Goal: Task Accomplishment & Management: Manage account settings

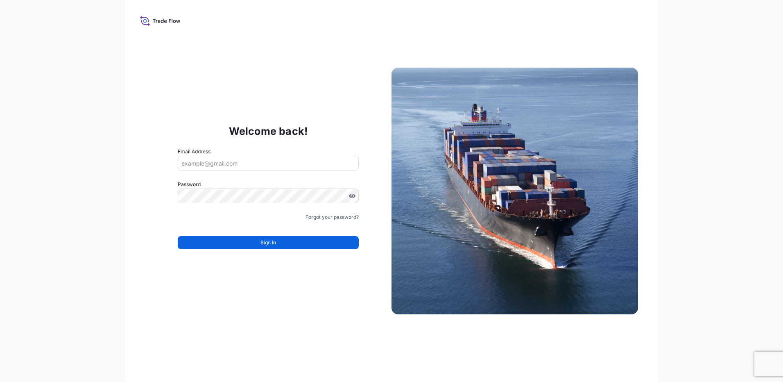
click at [220, 163] on input "Email Address" at bounding box center [268, 163] width 181 height 15
type input "[PERSON_NAME][EMAIL_ADDRESS][DOMAIN_NAME]"
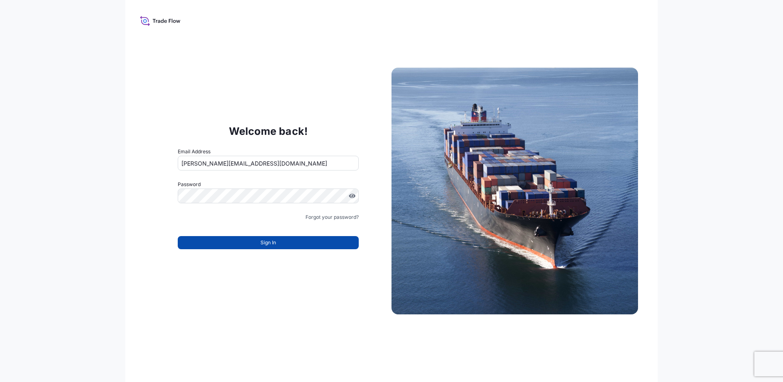
click at [266, 244] on span "Sign In" at bounding box center [268, 242] width 16 height 8
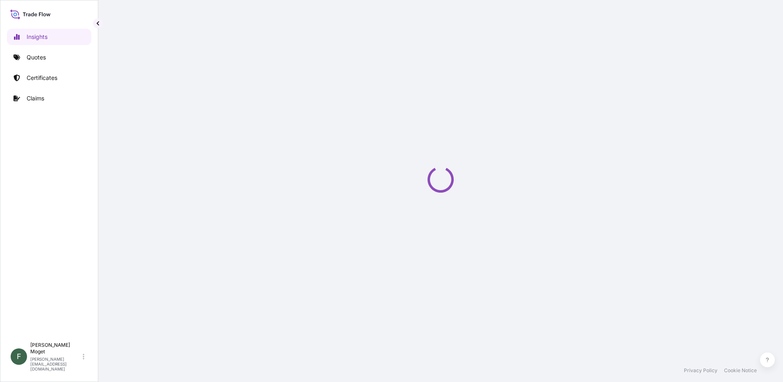
select select "2025"
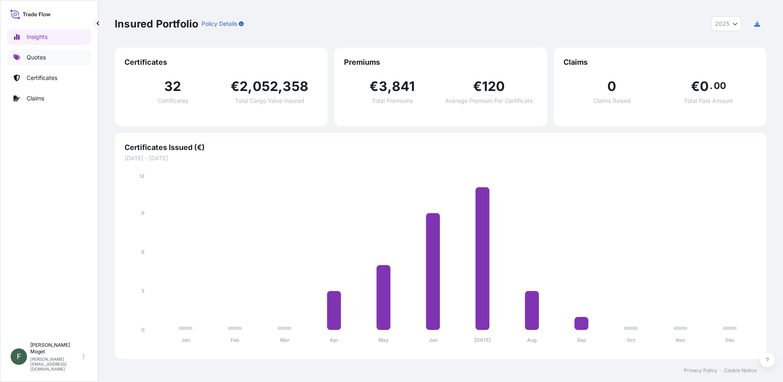
click at [40, 58] on p "Quotes" at bounding box center [36, 57] width 19 height 8
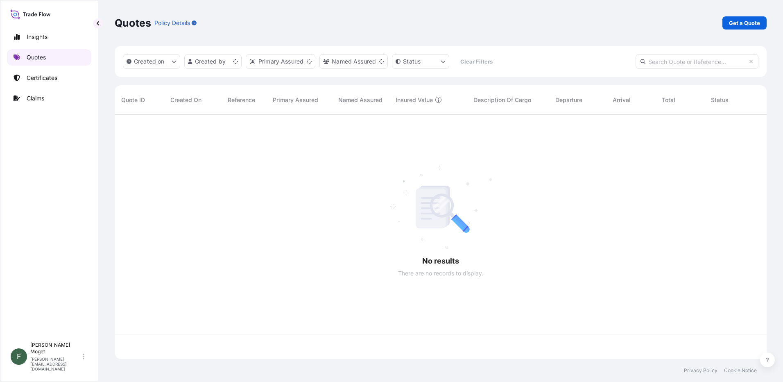
scroll to position [242, 646]
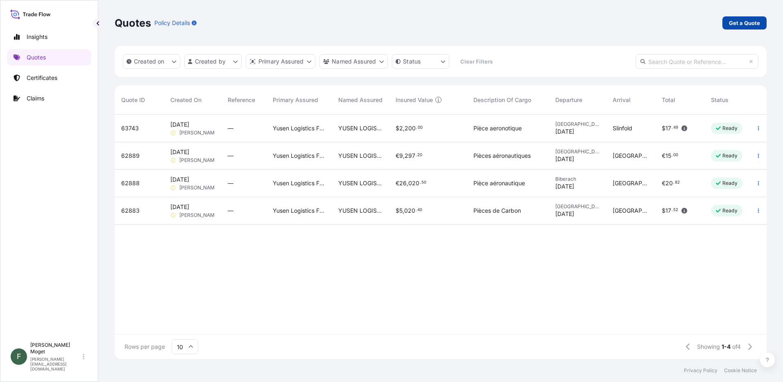
click at [735, 23] on p "Get a Quote" at bounding box center [744, 23] width 31 height 8
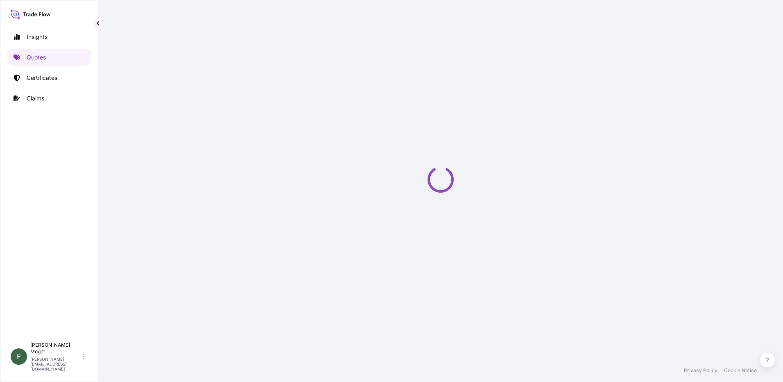
select select "Sea"
select select "21"
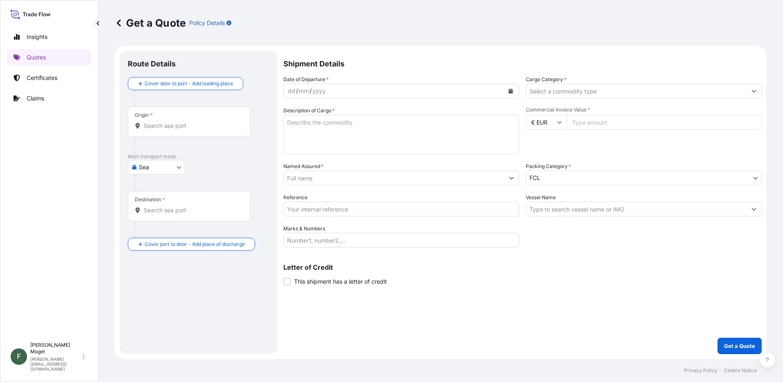
click at [350, 91] on div "dd / mm / yyyy" at bounding box center [394, 91] width 220 height 15
click at [515, 93] on button "Calendar" at bounding box center [510, 90] width 13 height 13
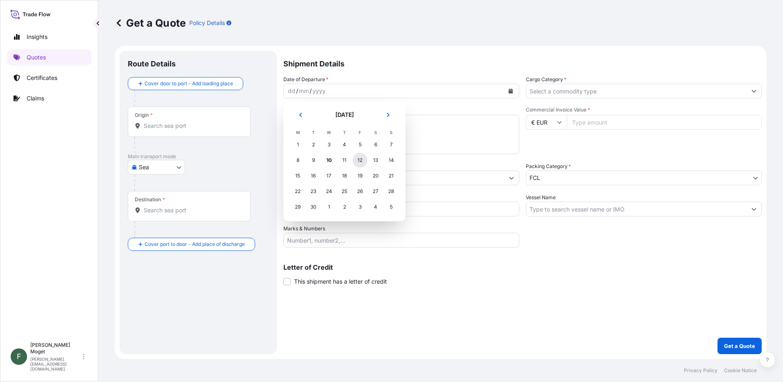
click at [363, 161] on div "12" at bounding box center [359, 160] width 15 height 15
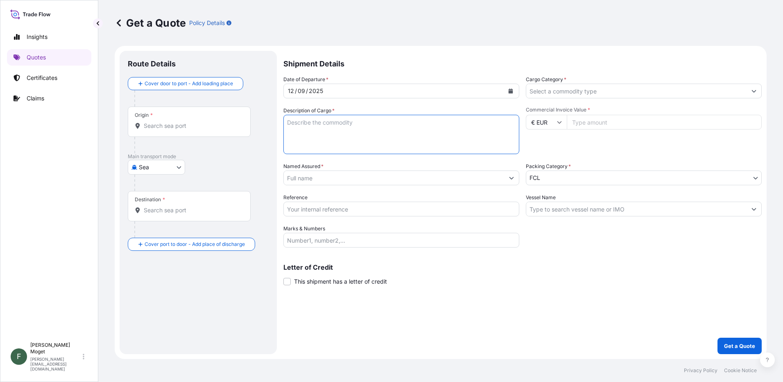
click at [352, 125] on textarea "Description of Cargo *" at bounding box center [401, 134] width 236 height 39
type textarea "Lockers & columns"
click at [342, 178] on input "Named Assured *" at bounding box center [394, 177] width 220 height 15
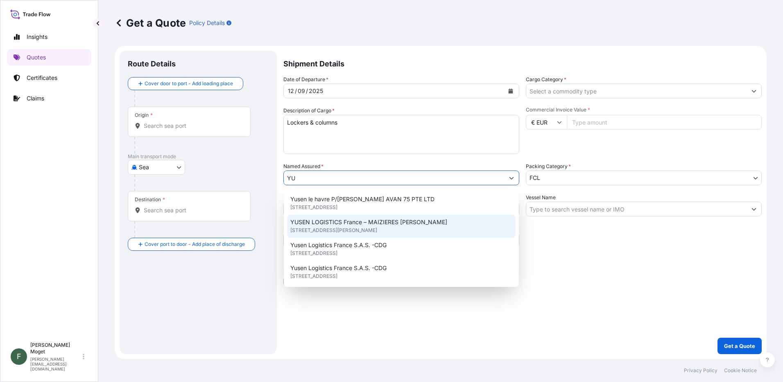
click at [358, 229] on span "[STREET_ADDRESS][PERSON_NAME]" at bounding box center [333, 230] width 87 height 8
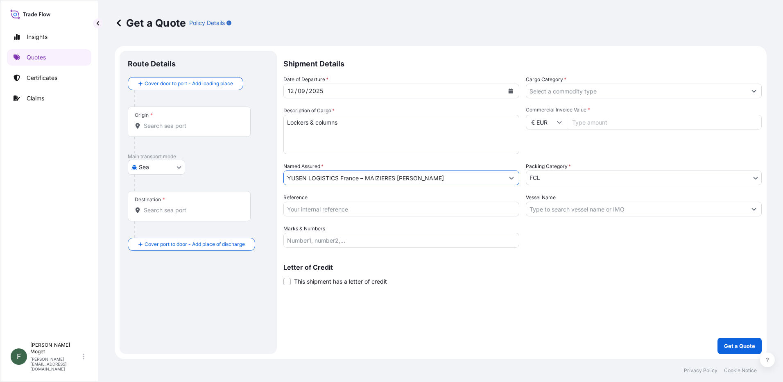
type input "YUSEN LOGISTICS France – MAIZIERES [PERSON_NAME]"
click at [335, 208] on input "Reference" at bounding box center [401, 208] width 236 height 15
click at [316, 208] on input "Reference" at bounding box center [401, 208] width 236 height 15
paste input "8960885"
type input "8960885"
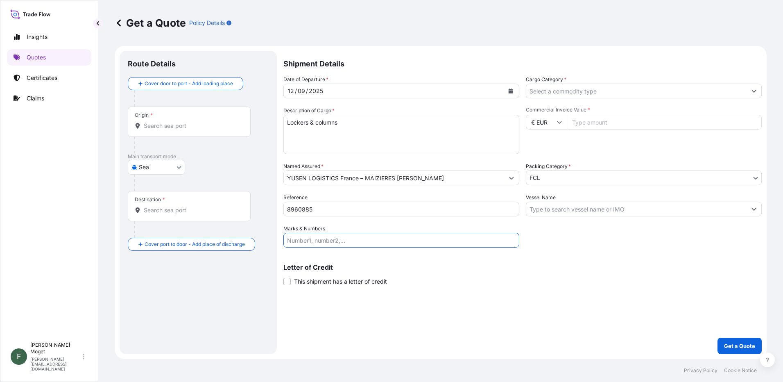
click at [327, 237] on input "Marks & Numbers" at bounding box center [401, 240] width 236 height 15
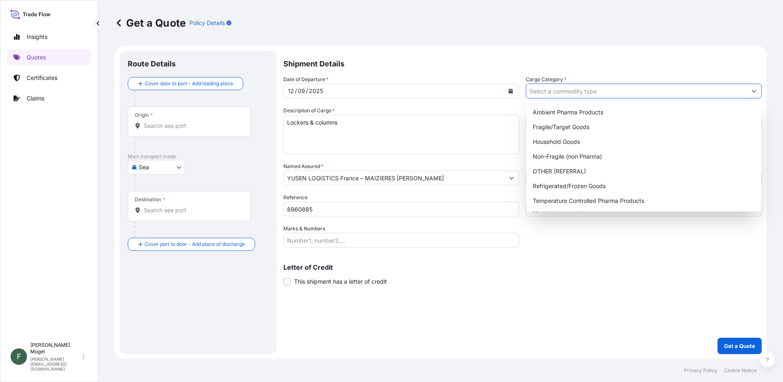
click at [569, 92] on input "Cargo Category *" at bounding box center [636, 91] width 220 height 15
click at [558, 126] on div "Fragile/Target Goods" at bounding box center [643, 127] width 228 height 15
type input "Fragile/Target Goods"
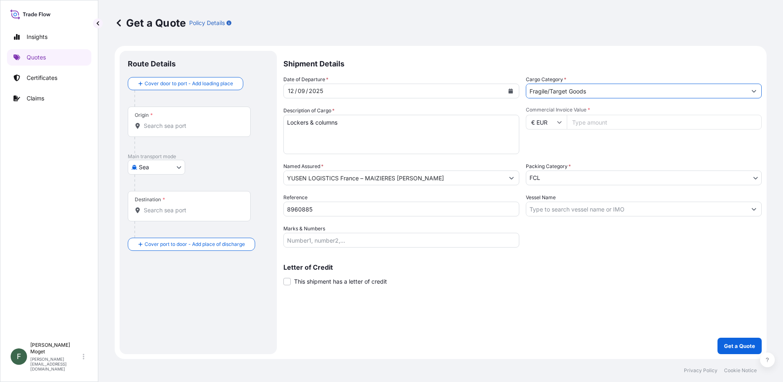
click at [595, 124] on input "Commercial Invoice Value *" at bounding box center [664, 122] width 195 height 15
type input "160000"
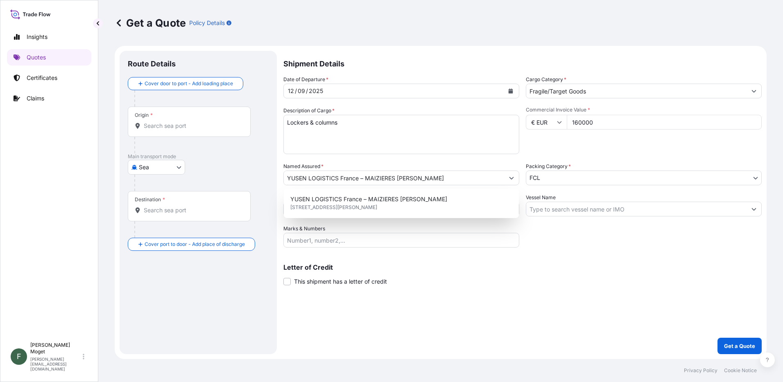
click at [604, 143] on div "Commercial Invoice Value * € EUR 160000" at bounding box center [644, 129] width 236 height 47
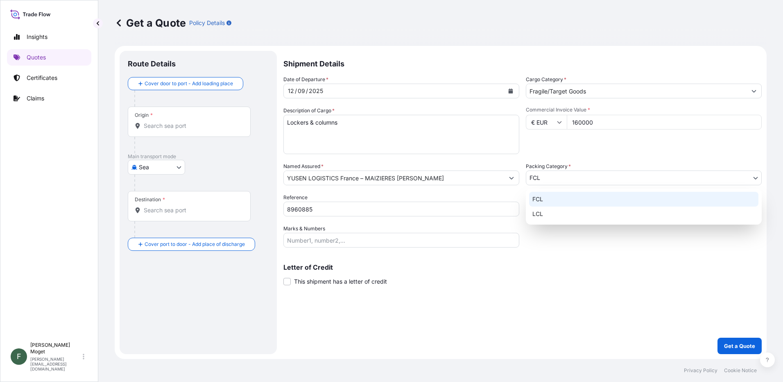
click at [558, 181] on body "1 option available. Insights Quotes Certificates Claims F Francis Moget [EMAIL_…" at bounding box center [391, 191] width 783 height 382
click at [546, 211] on div "LCL" at bounding box center [643, 213] width 229 height 15
select select "22"
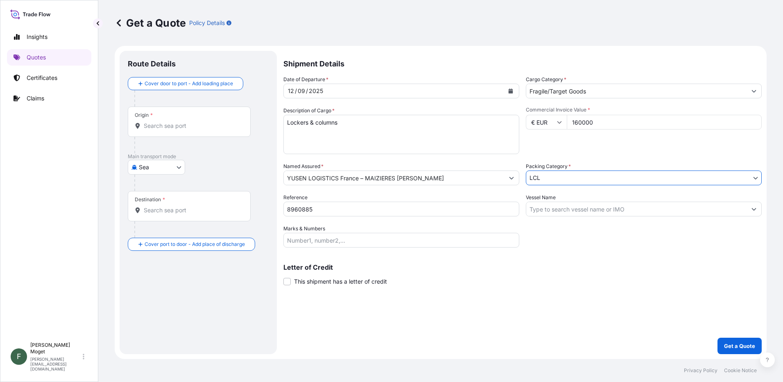
click at [597, 209] on input "Vessel Name" at bounding box center [636, 208] width 220 height 15
click at [181, 167] on body "Insights Quotes Certificates Claims F Francis Moget [EMAIL_ADDRESS][DOMAIN_NAME…" at bounding box center [391, 191] width 783 height 382
click at [158, 204] on div "Land" at bounding box center [156, 203] width 51 height 15
select select "Land"
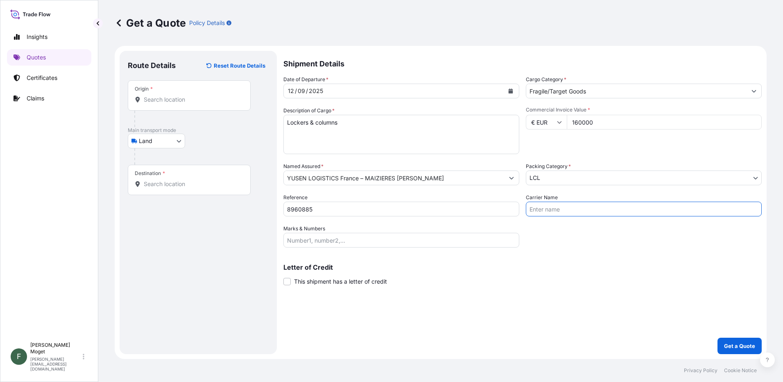
click at [567, 206] on input "Carrier Name" at bounding box center [644, 208] width 236 height 15
type input "Axova"
click at [567, 216] on div "Date of Departure * [DATE] Cargo Category * Fragile/Target Goods Description of…" at bounding box center [522, 161] width 478 height 172
click at [148, 88] on div "Origin *" at bounding box center [144, 89] width 18 height 7
click at [148, 95] on input "Origin *" at bounding box center [192, 99] width 97 height 8
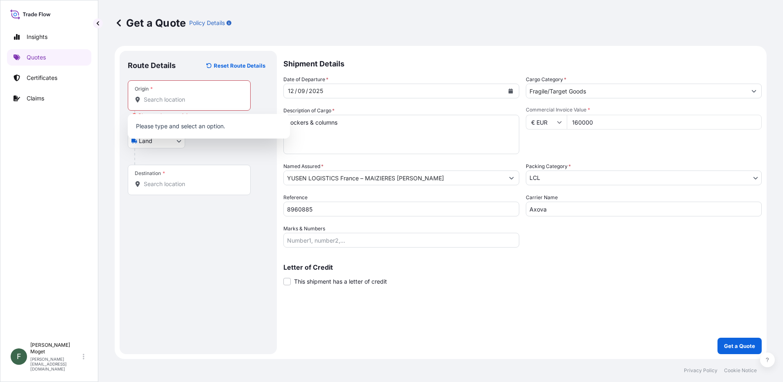
click at [167, 124] on p "Please type and select an option." at bounding box center [209, 126] width 156 height 18
click at [163, 100] on input "Origin * Please select an origin" at bounding box center [192, 99] width 97 height 8
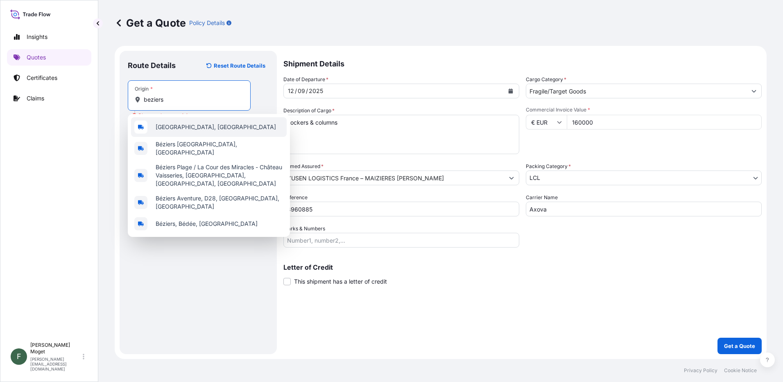
click at [168, 123] on span "[GEOGRAPHIC_DATA], [GEOGRAPHIC_DATA]" at bounding box center [216, 127] width 120 height 8
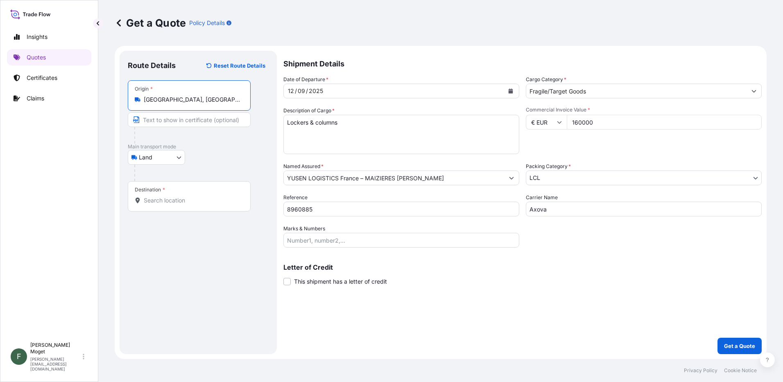
type input "[GEOGRAPHIC_DATA], [GEOGRAPHIC_DATA]"
click at [171, 201] on input "Destination *" at bounding box center [192, 200] width 97 height 8
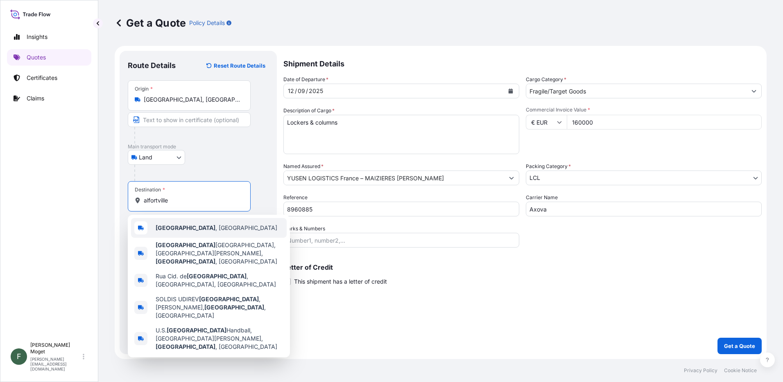
click at [172, 231] on span "[GEOGRAPHIC_DATA] , [GEOGRAPHIC_DATA]" at bounding box center [217, 228] width 122 height 8
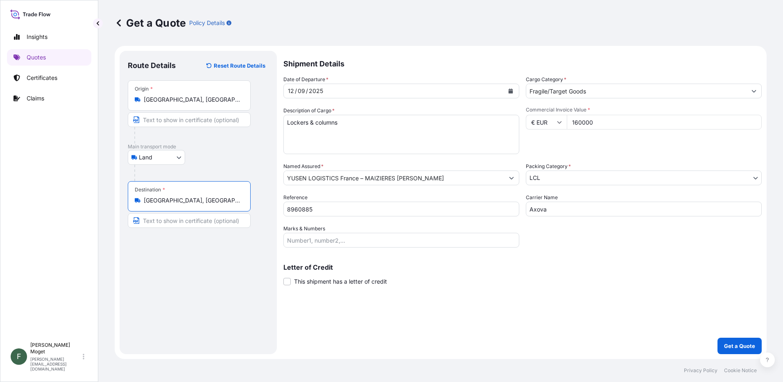
type input "[GEOGRAPHIC_DATA], [GEOGRAPHIC_DATA]"
click at [213, 151] on div "Land Air Land Sea" at bounding box center [198, 157] width 141 height 15
click at [743, 345] on p "Get a Quote" at bounding box center [739, 345] width 31 height 8
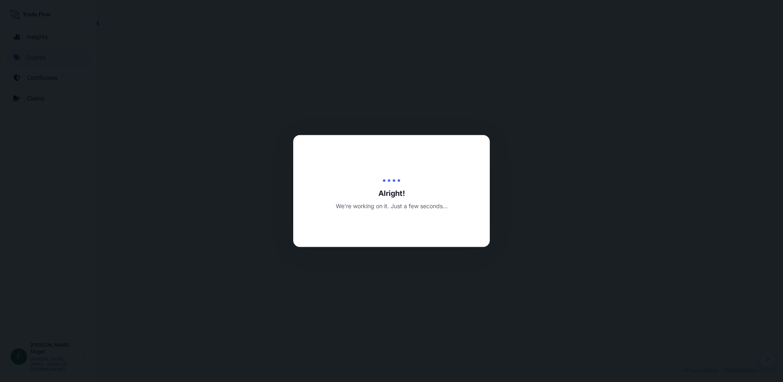
select select "Land"
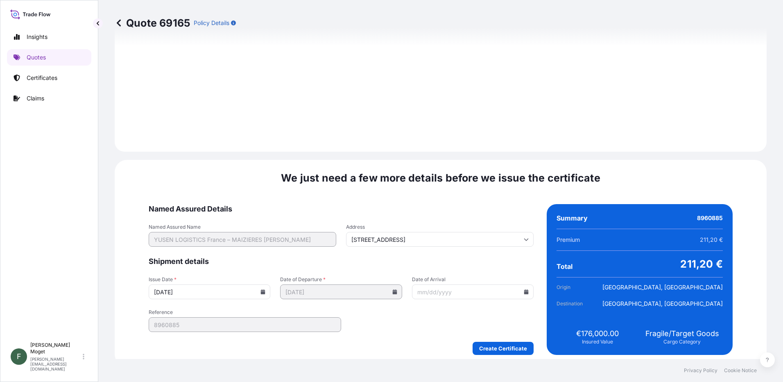
scroll to position [851, 0]
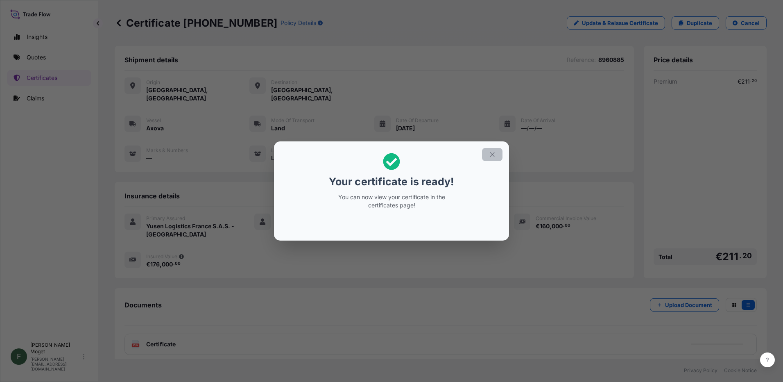
click at [492, 154] on icon "button" at bounding box center [491, 154] width 7 height 7
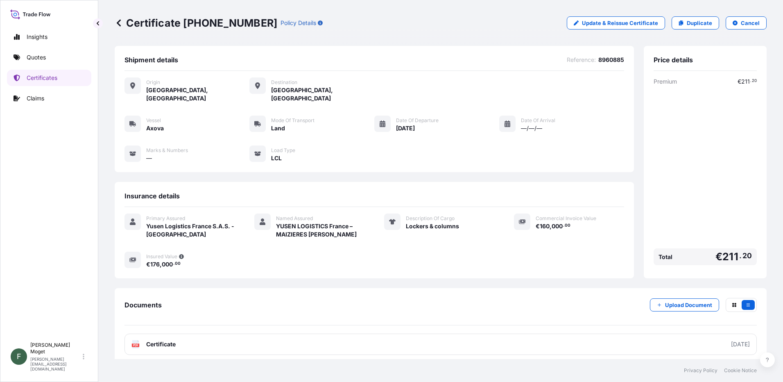
click at [400, 124] on span "[DATE]" at bounding box center [405, 128] width 19 height 8
click at [380, 120] on icon at bounding box center [382, 123] width 6 height 7
click at [415, 124] on span "[DATE]" at bounding box center [405, 128] width 19 height 8
click at [504, 120] on icon at bounding box center [507, 123] width 6 height 7
click at [521, 124] on span "—/—/—" at bounding box center [531, 128] width 21 height 8
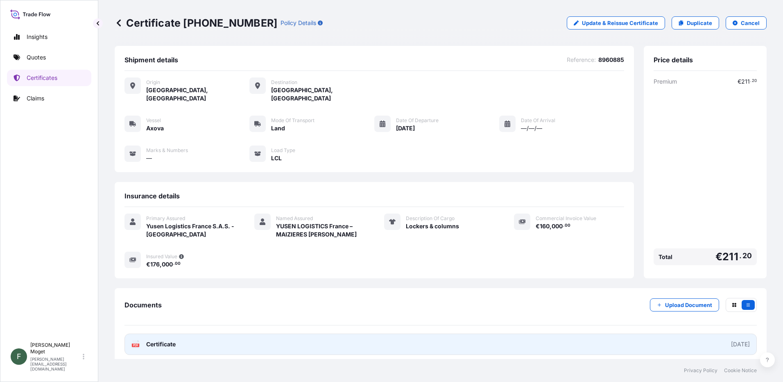
click at [168, 340] on span "Certificate" at bounding box center [160, 344] width 29 height 8
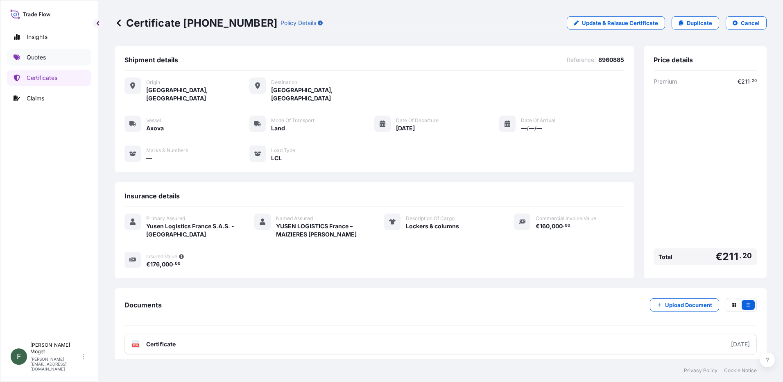
click at [43, 59] on p "Quotes" at bounding box center [36, 57] width 19 height 8
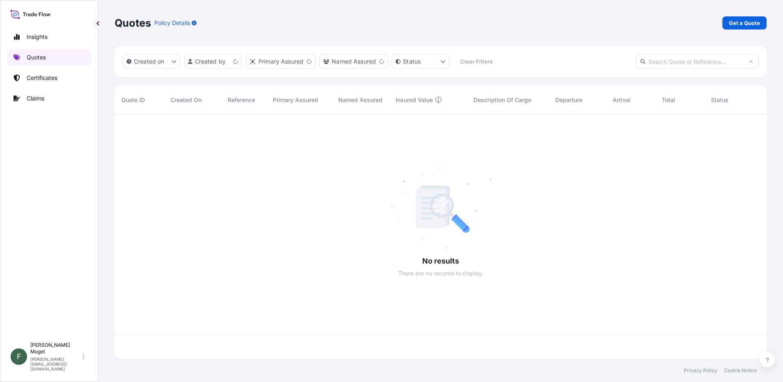
scroll to position [242, 646]
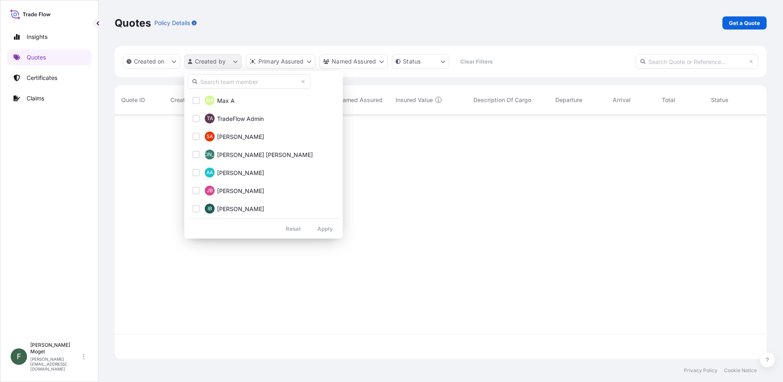
click at [237, 61] on html "Insights Quotes Certificates Claims F Francis Moget [EMAIL_ADDRESS][DOMAIN_NAME…" at bounding box center [391, 191] width 783 height 382
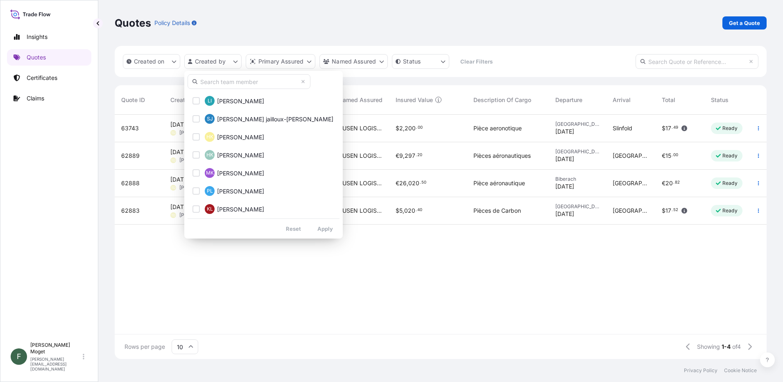
scroll to position [450, 0]
click at [229, 81] on input "text" at bounding box center [248, 81] width 123 height 15
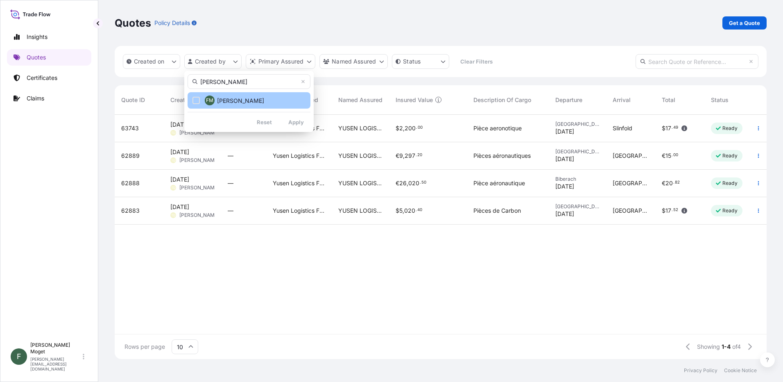
type input "[PERSON_NAME]"
click at [242, 101] on span "[PERSON_NAME]" at bounding box center [240, 101] width 47 height 8
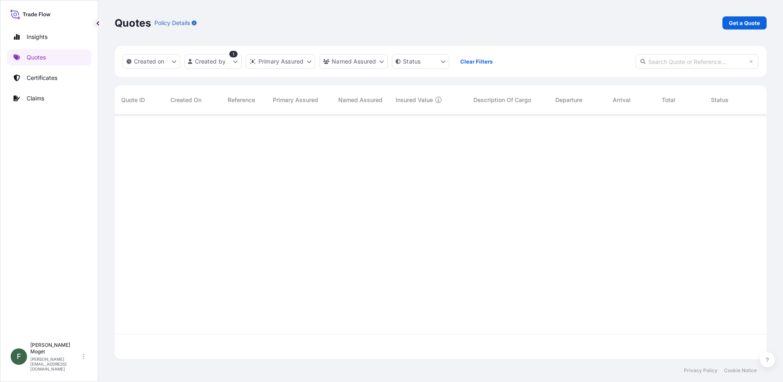
scroll to position [267, 646]
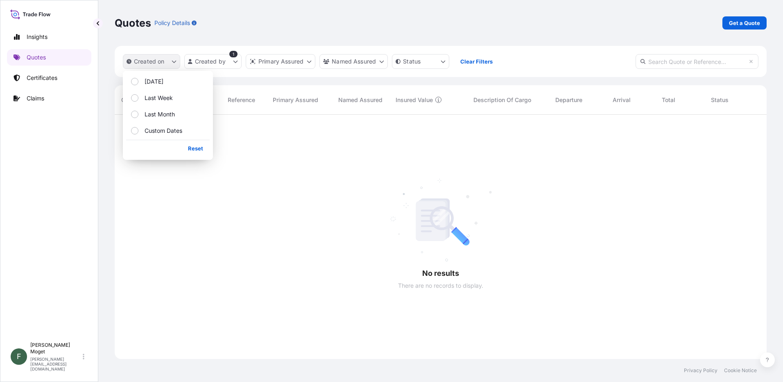
click at [166, 60] on button "Created on" at bounding box center [151, 61] width 57 height 15
click at [152, 84] on p "[DATE]" at bounding box center [154, 81] width 19 height 8
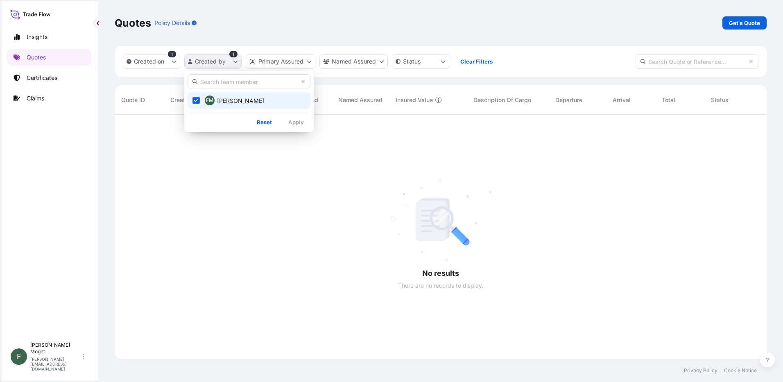
click at [237, 64] on html "Insights Quotes Certificates Claims F Francis Moget [EMAIL_ADDRESS][DOMAIN_NAME…" at bounding box center [391, 191] width 783 height 382
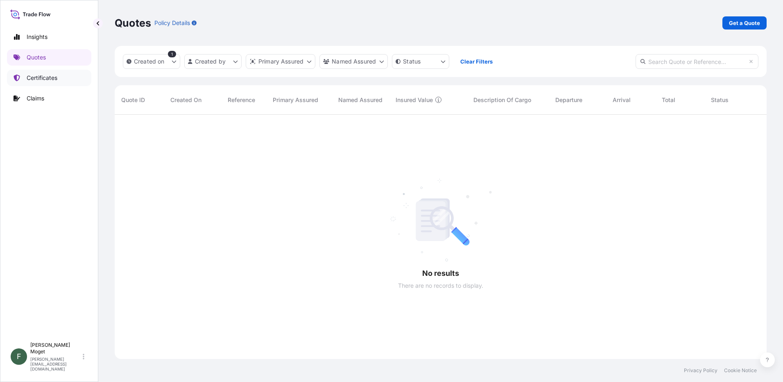
click at [47, 75] on p "Certificates" at bounding box center [42, 78] width 31 height 8
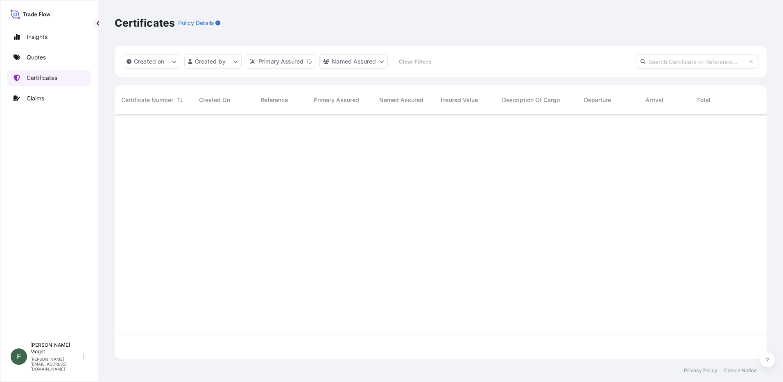
scroll to position [242, 646]
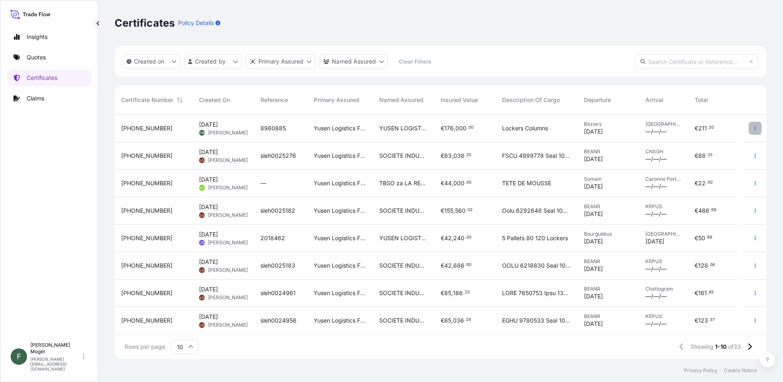
click at [752, 129] on icon "button" at bounding box center [754, 128] width 5 height 5
click at [409, 126] on span "YUSEN LOGISTICS France – MAIZIERES [PERSON_NAME]" at bounding box center [403, 128] width 48 height 8
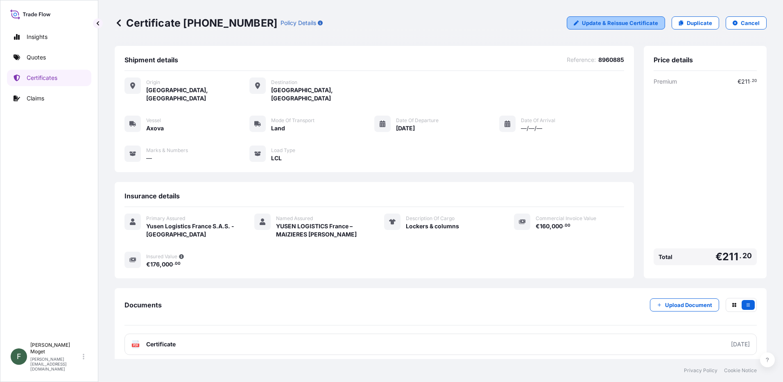
click at [598, 24] on p "Update & Reissue Certificate" at bounding box center [620, 23] width 76 height 8
select select "Land"
select select "31730"
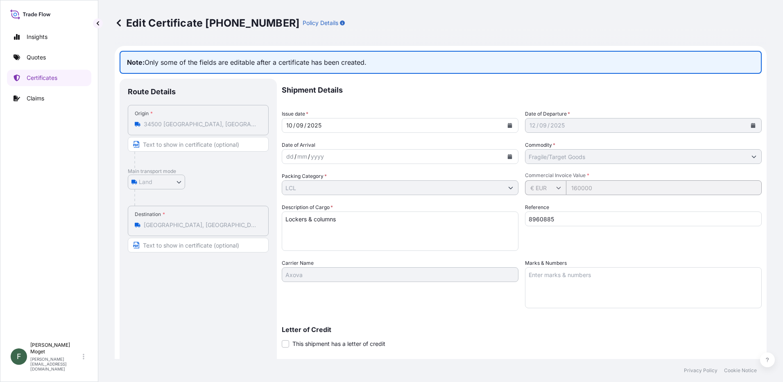
click at [312, 155] on div "yyyy" at bounding box center [317, 156] width 15 height 10
click at [508, 156] on icon "Calendar" at bounding box center [510, 156] width 5 height 5
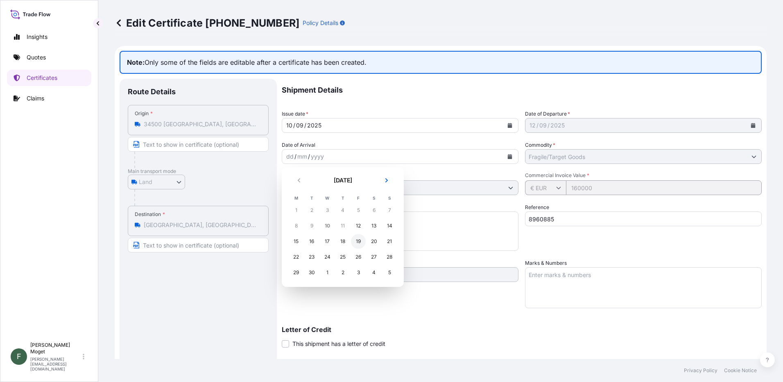
click at [360, 243] on div "19" at bounding box center [358, 241] width 15 height 15
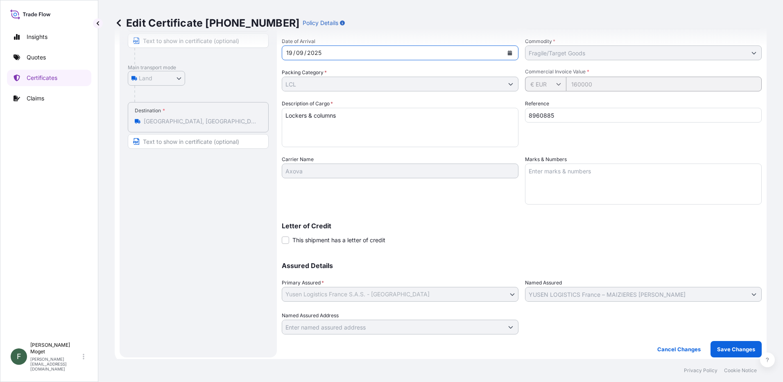
scroll to position [107, 0]
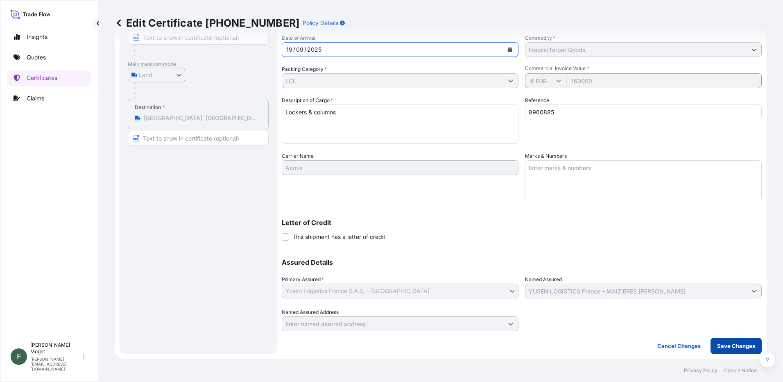
click at [730, 346] on p "Save Changes" at bounding box center [736, 345] width 38 height 8
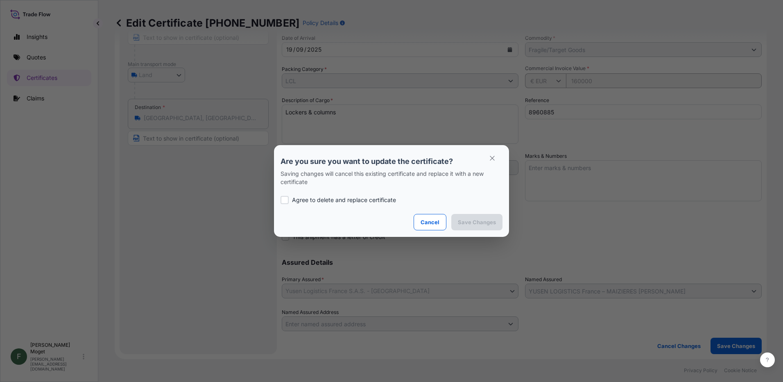
click at [284, 201] on div at bounding box center [284, 200] width 8 height 8
checkbox input "true"
click at [477, 226] on p "Save Changes" at bounding box center [477, 222] width 38 height 8
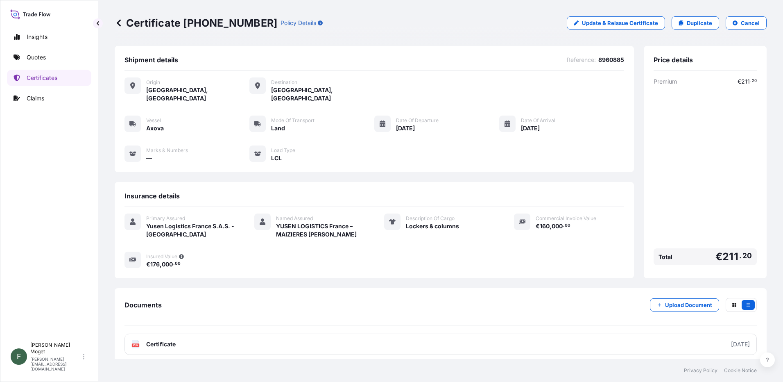
scroll to position [49, 0]
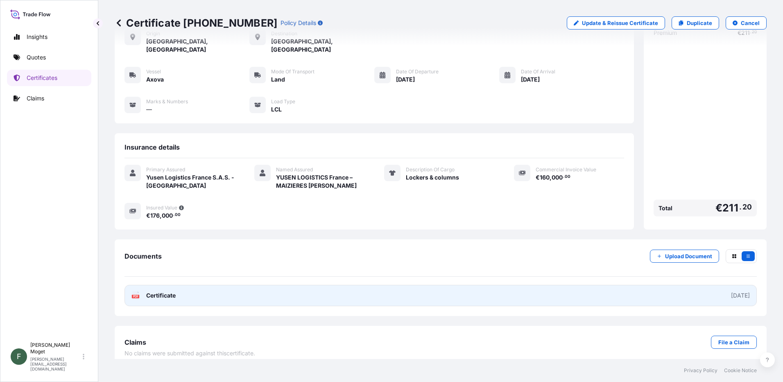
click at [163, 291] on span "Certificate" at bounding box center [160, 295] width 29 height 8
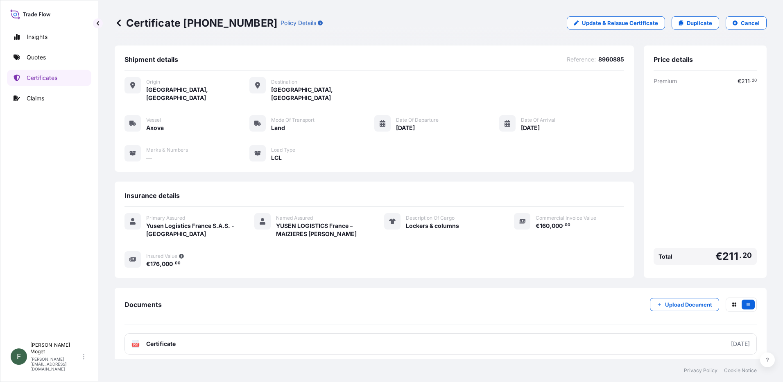
scroll to position [0, 0]
